Goal: Task Accomplishment & Management: Use online tool/utility

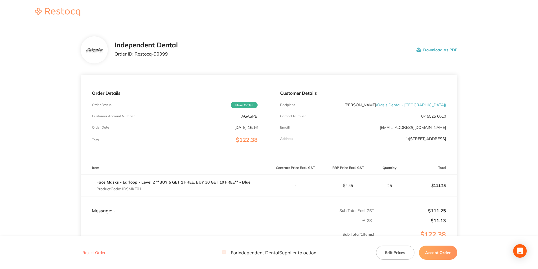
drag, startPoint x: 442, startPoint y: 68, endPoint x: 441, endPoint y: 73, distance: 4.8
click at [444, 247] on button "Accept Order" at bounding box center [438, 253] width 38 height 14
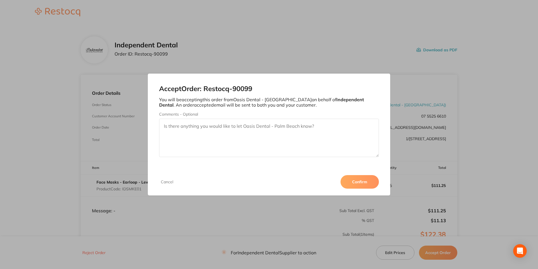
drag, startPoint x: 354, startPoint y: 178, endPoint x: 346, endPoint y: 192, distance: 15.4
click at [354, 178] on button "Confirm" at bounding box center [360, 182] width 38 height 14
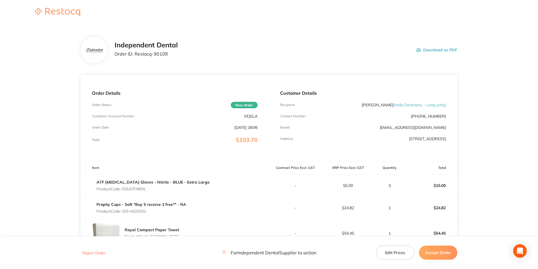
click at [427, 49] on button "Download as PDF" at bounding box center [436, 49] width 41 height 17
click at [437, 249] on button "Accept Order" at bounding box center [438, 253] width 38 height 14
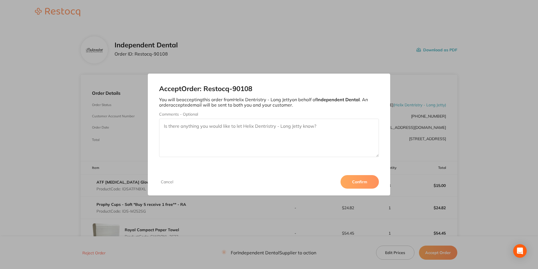
click at [349, 179] on button "Confirm" at bounding box center [360, 182] width 38 height 14
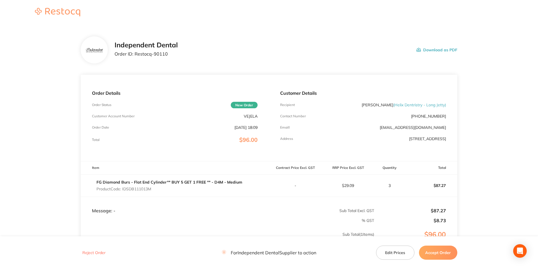
drag, startPoint x: 427, startPoint y: 48, endPoint x: 37, endPoint y: 237, distance: 433.4
click at [427, 48] on button "Download as PDF" at bounding box center [436, 49] width 41 height 17
click at [435, 248] on button "Accept Order" at bounding box center [438, 253] width 38 height 14
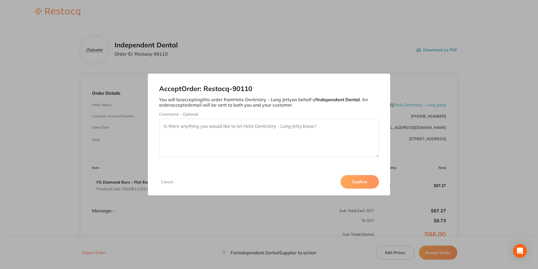
click at [361, 187] on button "Confirm" at bounding box center [360, 182] width 38 height 14
